Goal: Task Accomplishment & Management: Complete application form

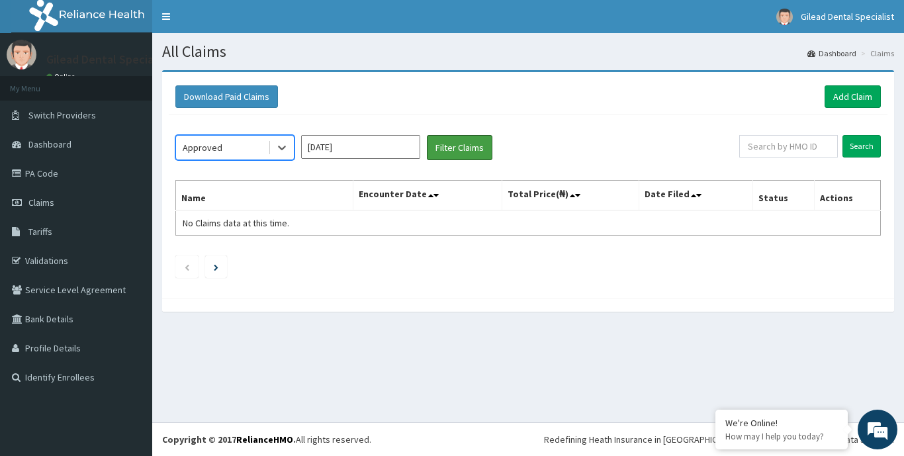
click at [466, 145] on button "Filter Claims" at bounding box center [460, 147] width 66 height 25
click at [283, 152] on icon at bounding box center [281, 147] width 13 height 13
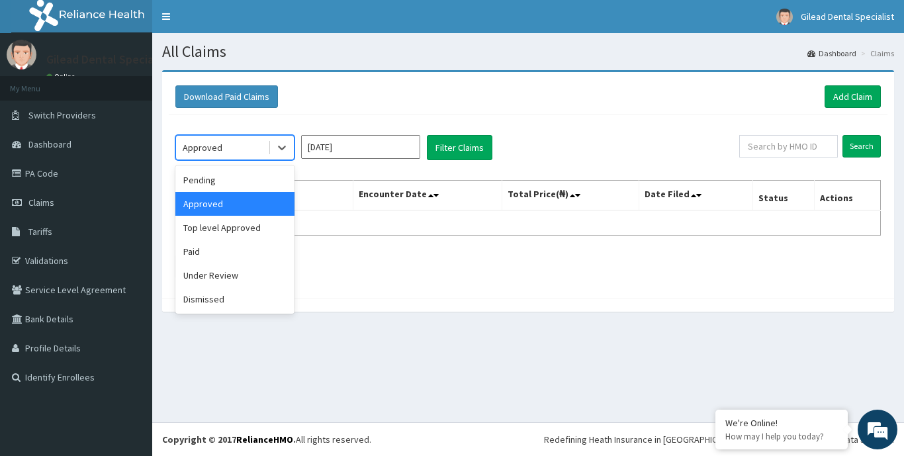
click at [402, 147] on input "Aug 2025" at bounding box center [360, 147] width 119 height 24
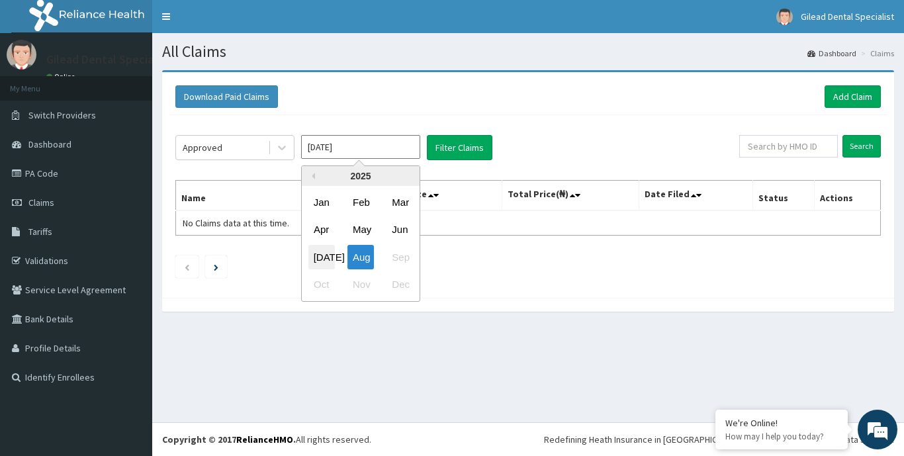
click at [328, 251] on div "Jul" at bounding box center [321, 257] width 26 height 24
type input "Jul 2025"
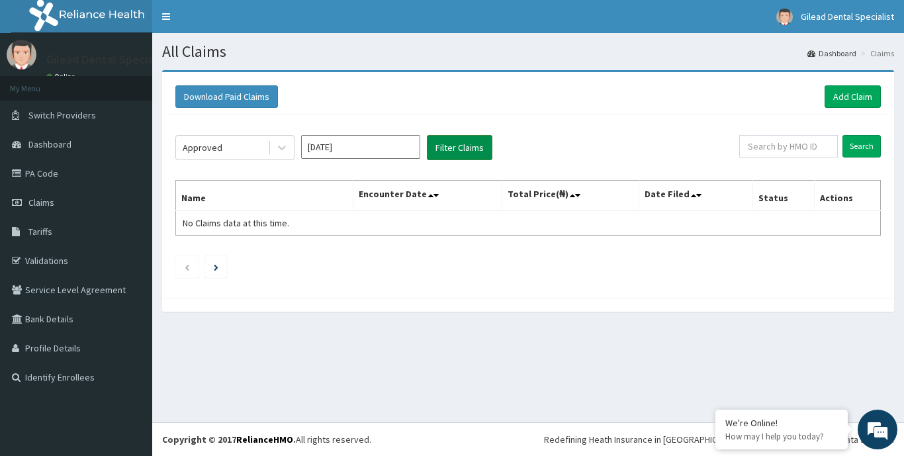
click at [484, 144] on button "Filter Claims" at bounding box center [460, 147] width 66 height 25
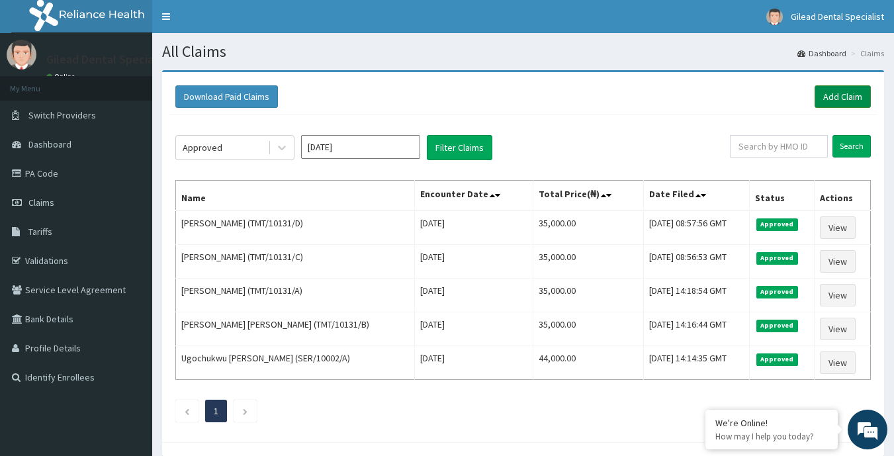
click at [823, 98] on link "Add Claim" at bounding box center [843, 96] width 56 height 22
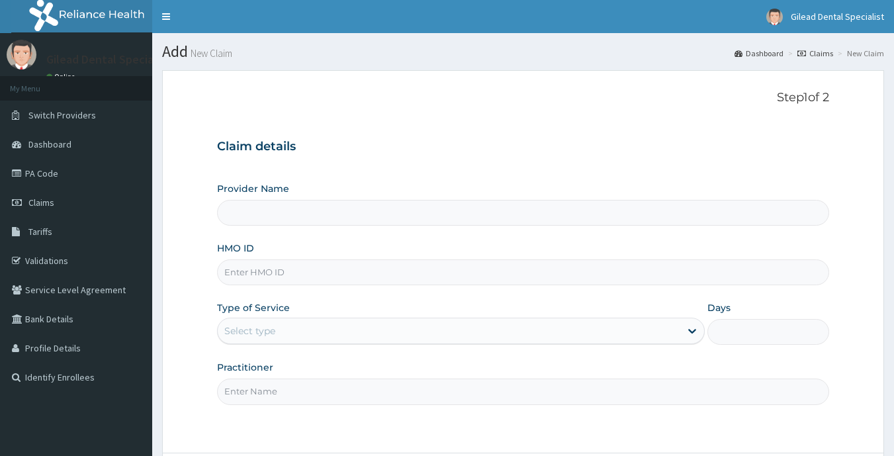
type input "Gilead Dental Specialist"
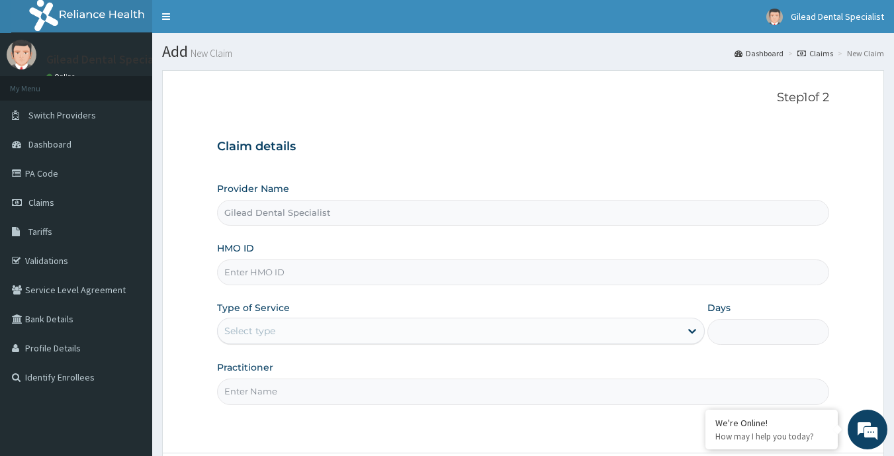
click at [316, 271] on input "HMO ID" at bounding box center [523, 272] width 613 height 26
type input "RLD/10039/E"
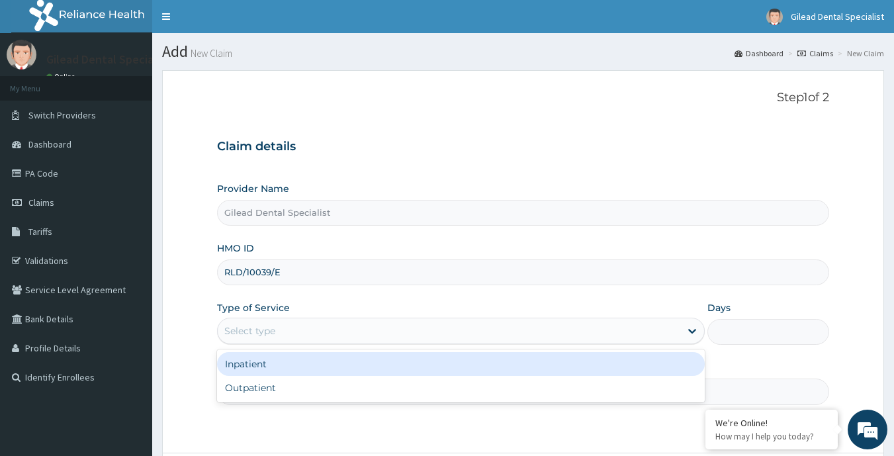
click at [314, 335] on div "Select type" at bounding box center [449, 330] width 463 height 21
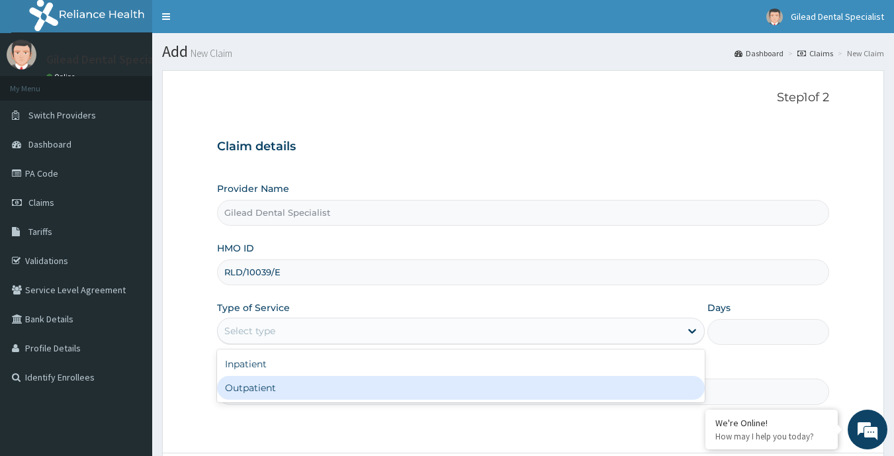
click at [312, 382] on div "Outpatient" at bounding box center [461, 388] width 488 height 24
type input "1"
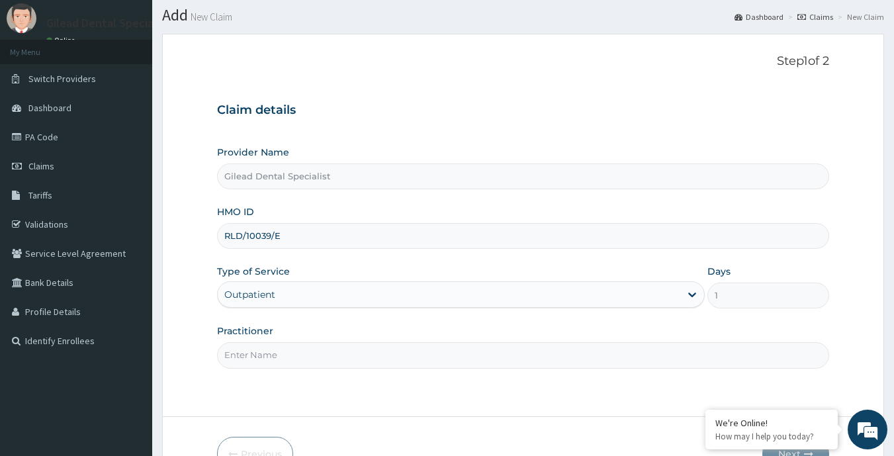
scroll to position [116, 0]
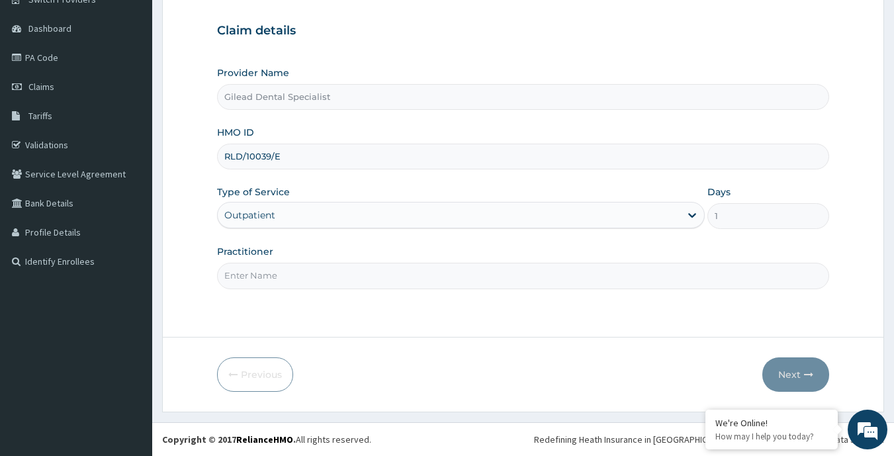
click at [386, 274] on input "Practitioner" at bounding box center [523, 276] width 613 height 26
type input "[PERSON_NAME]"
click at [809, 377] on icon "button" at bounding box center [808, 374] width 9 height 9
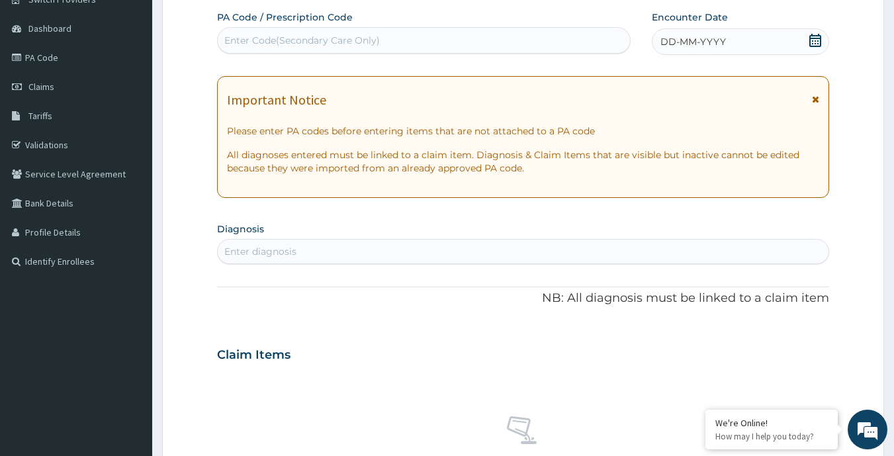
click at [349, 42] on div "Enter Code(Secondary Care Only)" at bounding box center [301, 40] width 155 height 13
type input "PA/CADD13"
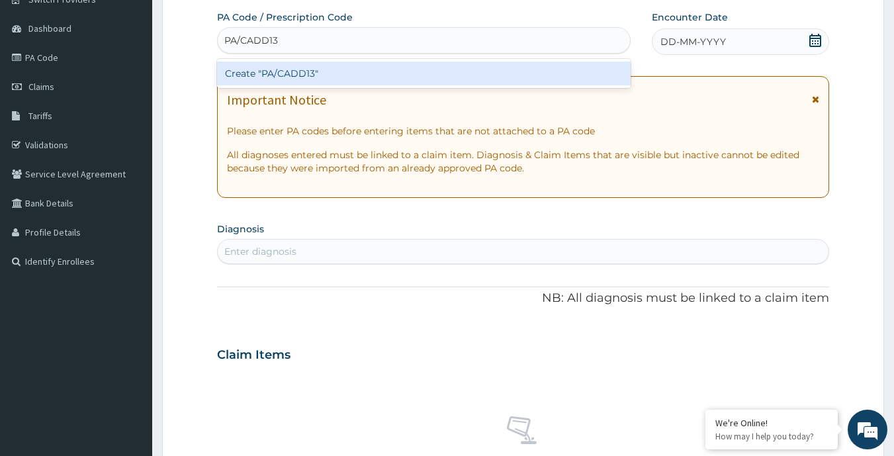
click at [354, 68] on div "Create "PA/CADD13"" at bounding box center [424, 74] width 414 height 24
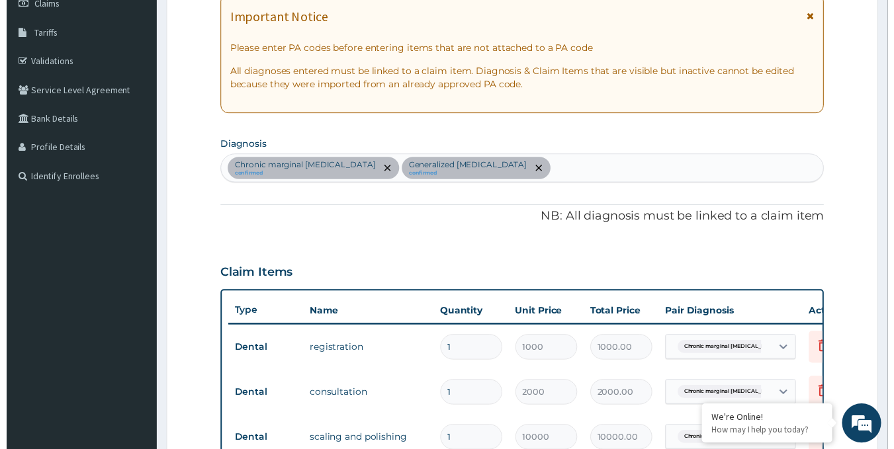
scroll to position [397, 0]
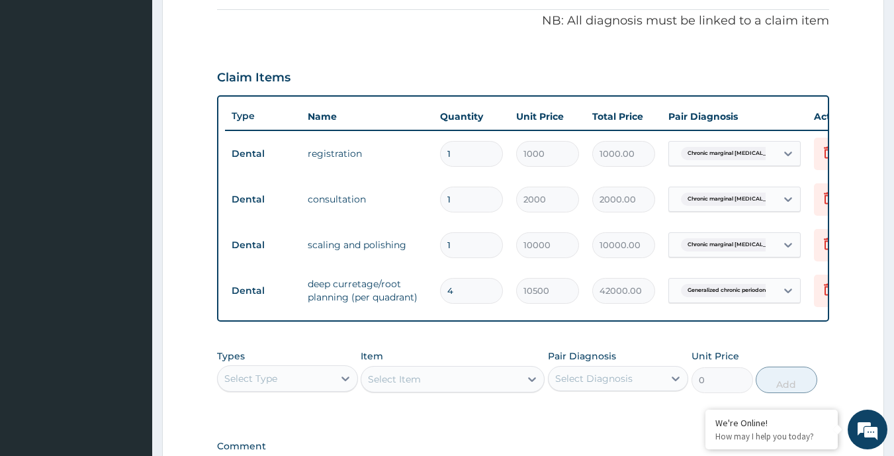
click at [370, 437] on div "PA Code / Prescription Code PA/CADD13 Encounter Date [DATE] Important Notice Pl…" at bounding box center [523, 110] width 613 height 763
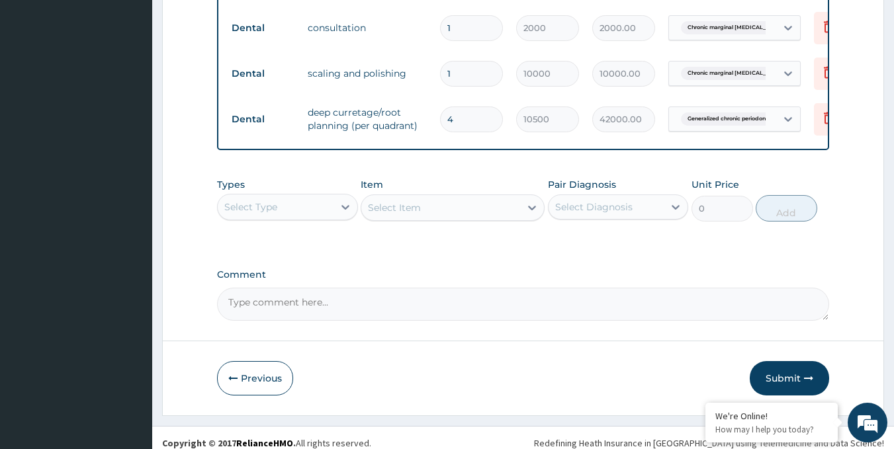
scroll to position [589, 0]
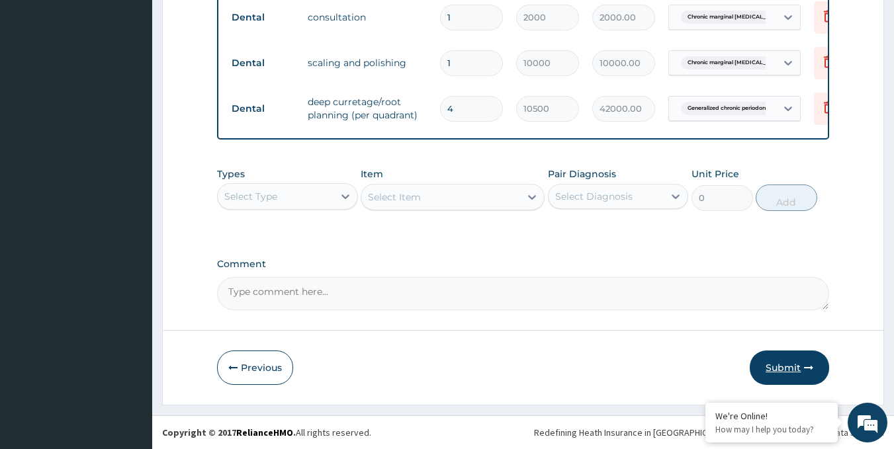
click at [766, 367] on button "Submit" at bounding box center [789, 368] width 79 height 34
